Goal: Transaction & Acquisition: Purchase product/service

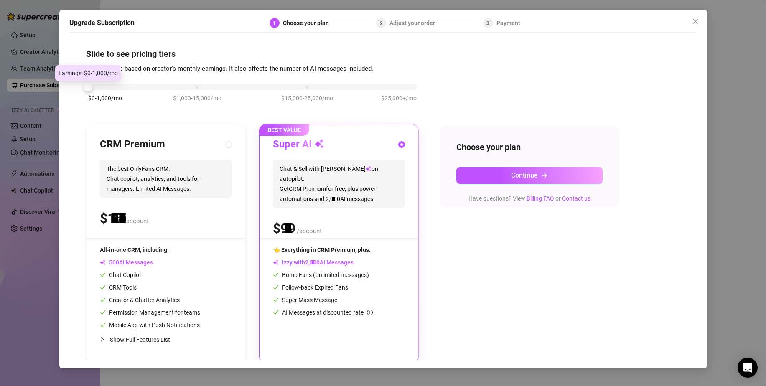
drag, startPoint x: 196, startPoint y: 87, endPoint x: 52, endPoint y: 87, distance: 143.8
click at [52, 87] on div "Upgrade Subscription 1 Choose your plan 2 Adjust your order 3 Payment Slide to …" at bounding box center [383, 193] width 766 height 386
drag, startPoint x: 193, startPoint y: 85, endPoint x: 99, endPoint y: 87, distance: 94.1
click at [99, 87] on div "$0-1,000/mo $1,000-15,000/mo $15,000-25,000/mo $25,000+/mo" at bounding box center [252, 84] width 329 height 5
click at [190, 158] on div "CRM Premium The best OnlyFans CRM. Chat copilot, analytics, and tools for manag…" at bounding box center [166, 188] width 132 height 100
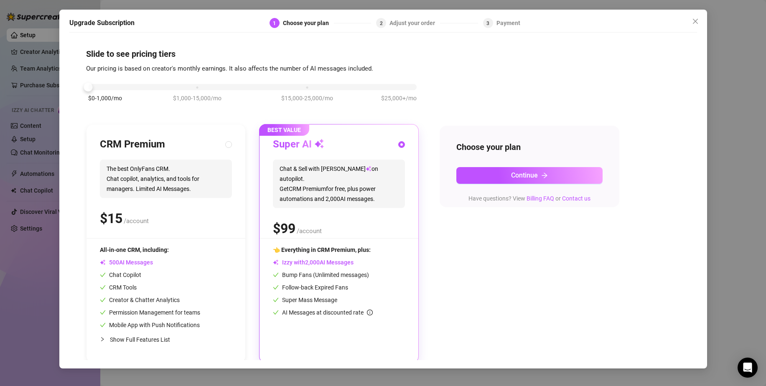
radio input "true"
radio input "false"
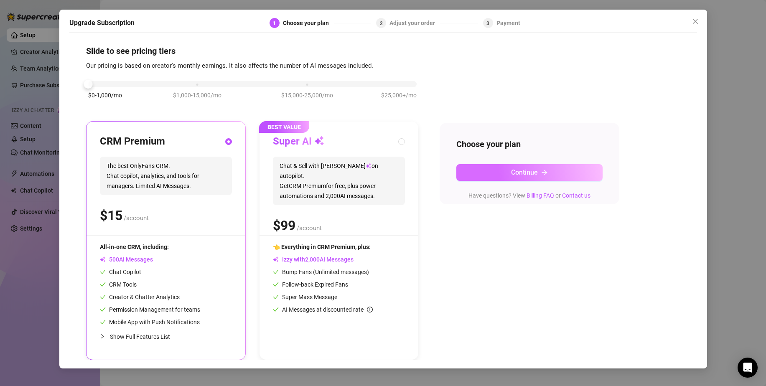
click at [526, 169] on span "Continue" at bounding box center [524, 172] width 27 height 8
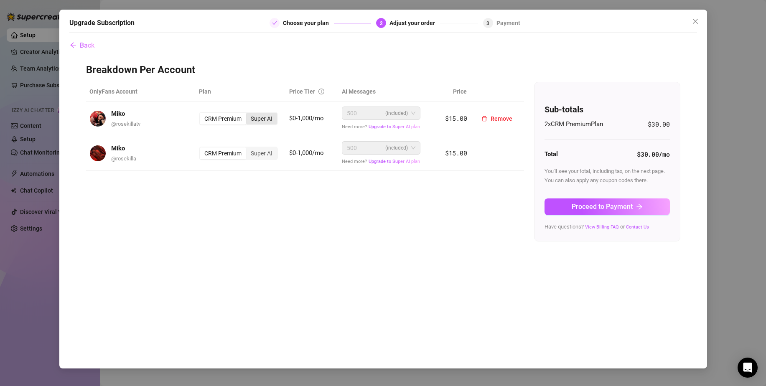
click at [268, 119] on div "Super AI" at bounding box center [261, 119] width 31 height 12
click at [248, 114] on input "Super AI" at bounding box center [248, 114] width 0 height 0
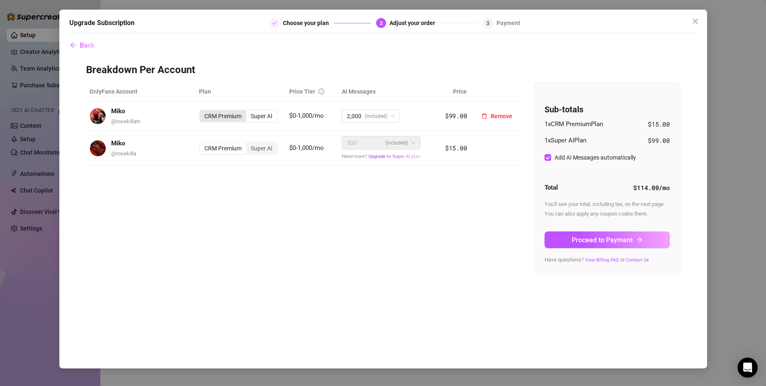
click at [235, 117] on div "CRM Premium" at bounding box center [223, 116] width 46 height 12
click at [202, 112] on input "CRM Premium" at bounding box center [202, 112] width 0 height 0
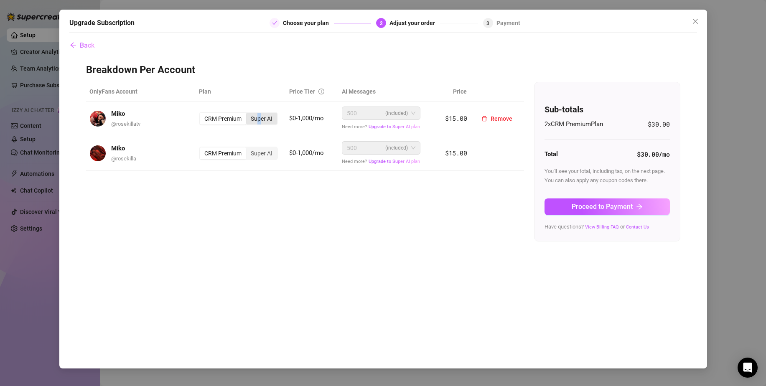
drag, startPoint x: 262, startPoint y: 118, endPoint x: 259, endPoint y: 115, distance: 4.4
click at [259, 115] on div "Super AI" at bounding box center [261, 119] width 31 height 12
click at [275, 120] on div "Super AI" at bounding box center [261, 119] width 31 height 12
click at [248, 114] on input "Super AI" at bounding box center [248, 114] width 0 height 0
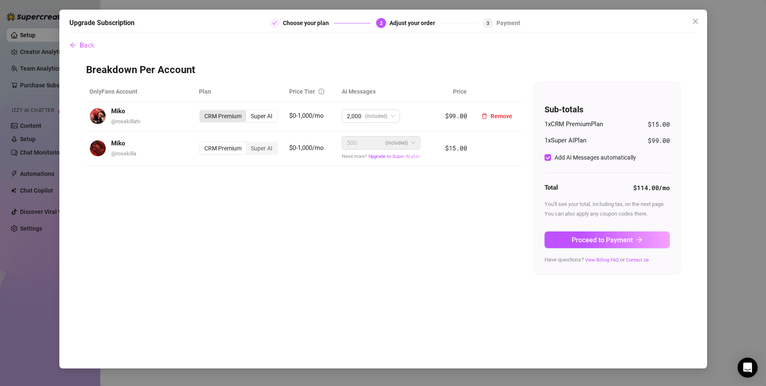
click at [240, 114] on div "CRM Premium" at bounding box center [223, 116] width 46 height 12
click at [202, 112] on input "CRM Premium" at bounding box center [202, 112] width 0 height 0
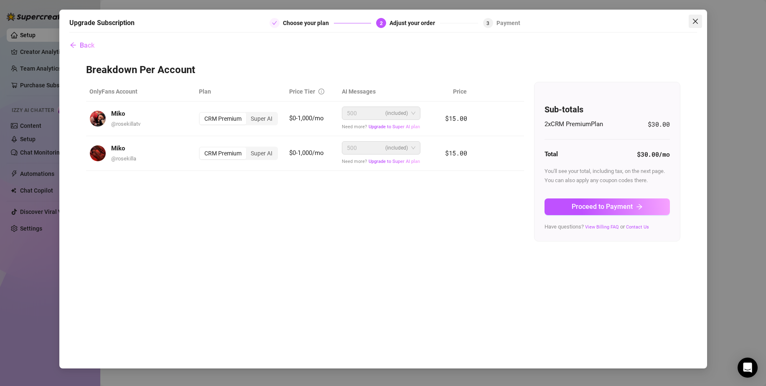
click at [698, 17] on button "Close" at bounding box center [695, 21] width 13 height 13
